Goal: Use online tool/utility: Utilize a website feature to perform a specific function

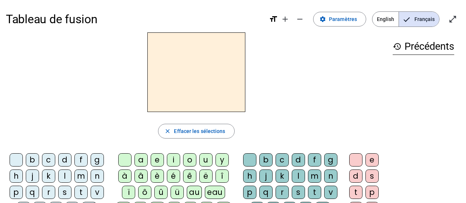
click at [64, 192] on div "s" at bounding box center [64, 192] width 13 height 13
click at [162, 162] on div "e" at bounding box center [157, 159] width 13 height 13
click at [48, 159] on div "c" at bounding box center [48, 159] width 13 height 13
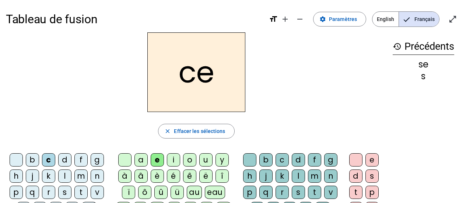
click at [65, 177] on div "l" at bounding box center [64, 175] width 13 height 13
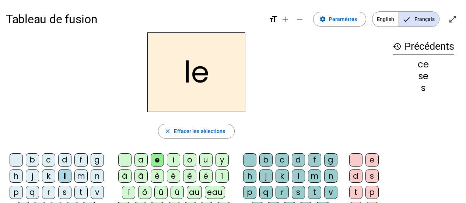
click at [65, 161] on div "d" at bounding box center [64, 159] width 13 height 13
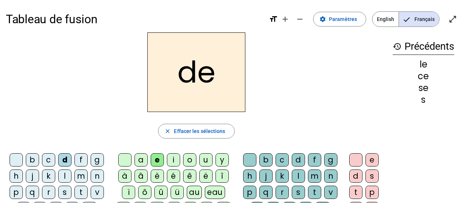
click at [205, 160] on div "u" at bounding box center [205, 159] width 13 height 13
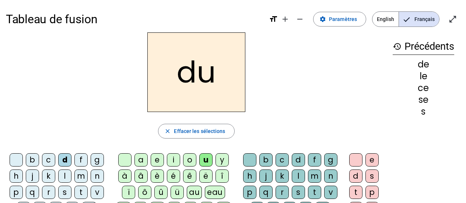
click at [64, 176] on div "l" at bounding box center [64, 175] width 13 height 13
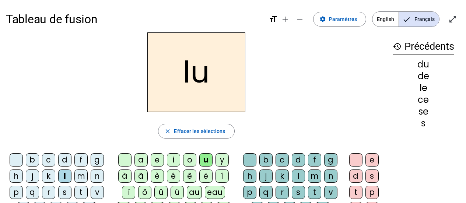
click at [97, 191] on div "v" at bounding box center [97, 192] width 13 height 13
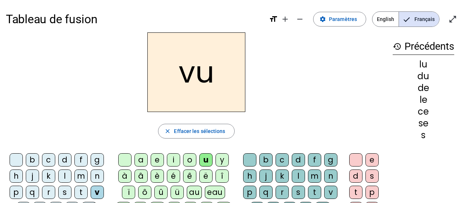
click at [64, 191] on div "s" at bounding box center [64, 192] width 13 height 13
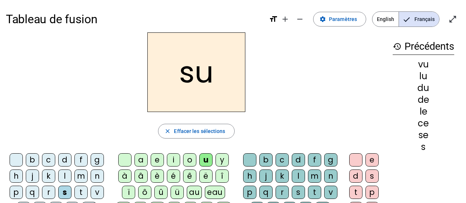
click at [281, 158] on div "c" at bounding box center [281, 159] width 13 height 13
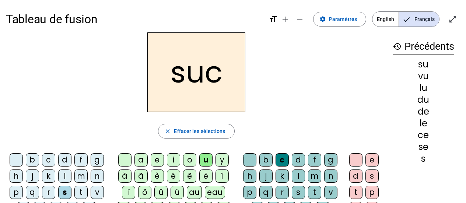
click at [157, 160] on div "e" at bounding box center [157, 159] width 13 height 13
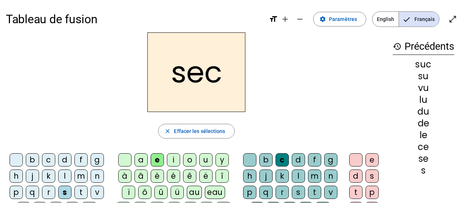
click at [138, 162] on div "a" at bounding box center [140, 159] width 13 height 13
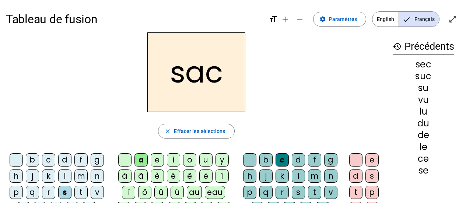
click at [64, 176] on div "l" at bounding box center [64, 175] width 13 height 13
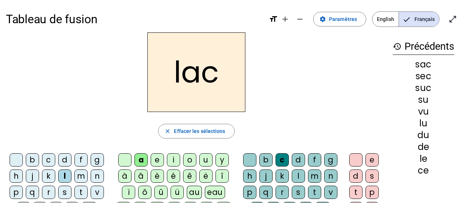
click at [34, 159] on div "b" at bounding box center [32, 159] width 13 height 13
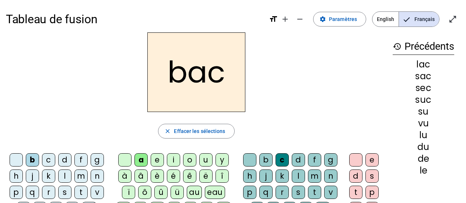
click at [81, 192] on div "t" at bounding box center [80, 192] width 13 height 13
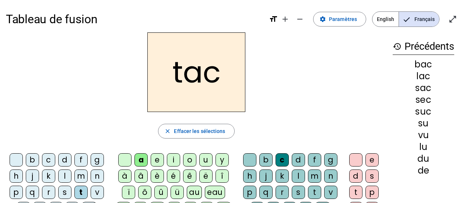
click at [189, 160] on div "o" at bounding box center [189, 159] width 13 height 13
click at [49, 192] on div "r" at bounding box center [48, 192] width 13 height 13
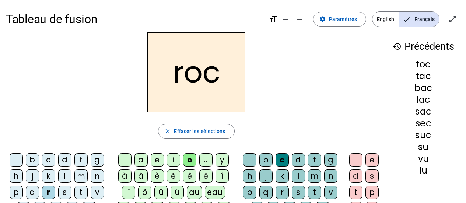
click at [70, 192] on div "s" at bounding box center [64, 192] width 13 height 13
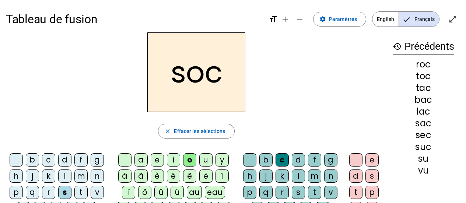
click at [297, 175] on div "l" at bounding box center [298, 175] width 13 height 13
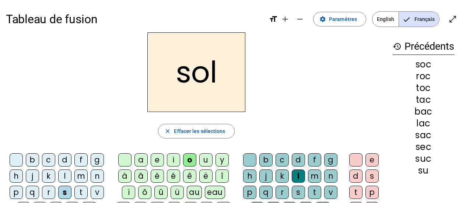
click at [34, 158] on div "b" at bounding box center [32, 159] width 13 height 13
